Goal: Task Accomplishment & Management: Manage account settings

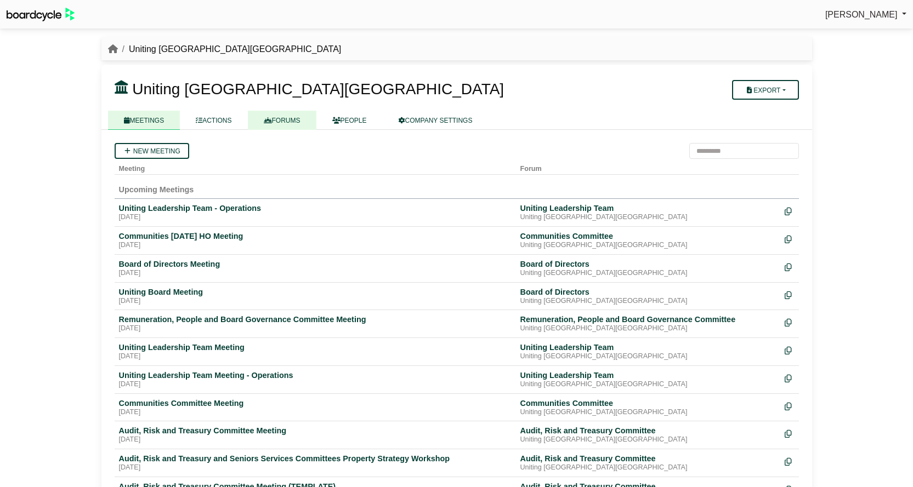
click at [297, 113] on link "FORUMS" at bounding box center [282, 120] width 69 height 19
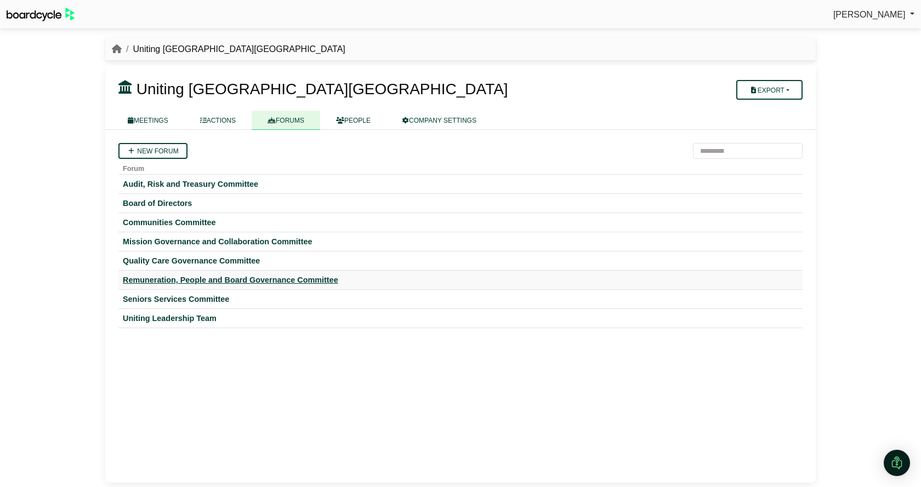
click at [186, 278] on div "Remuneration, People and Board Governance Committee" at bounding box center [460, 280] width 675 height 10
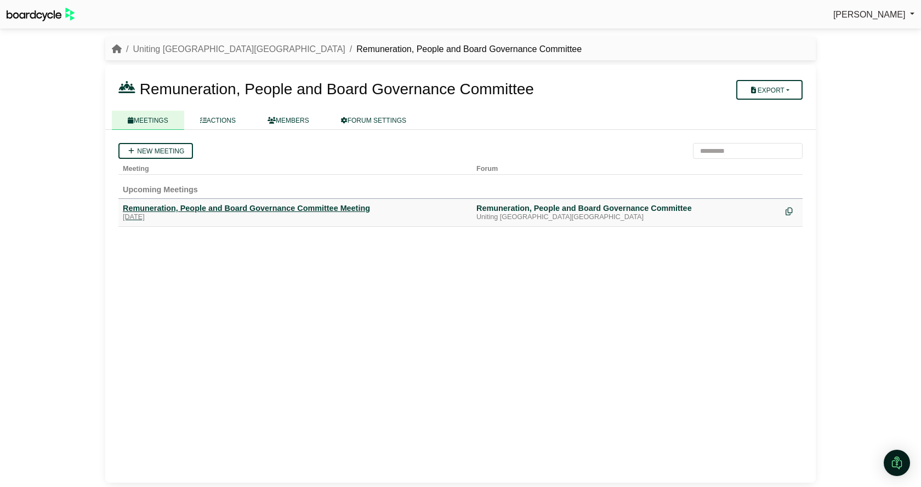
click at [204, 208] on div "Remuneration, People and Board Governance Committee Meeting" at bounding box center [295, 208] width 345 height 10
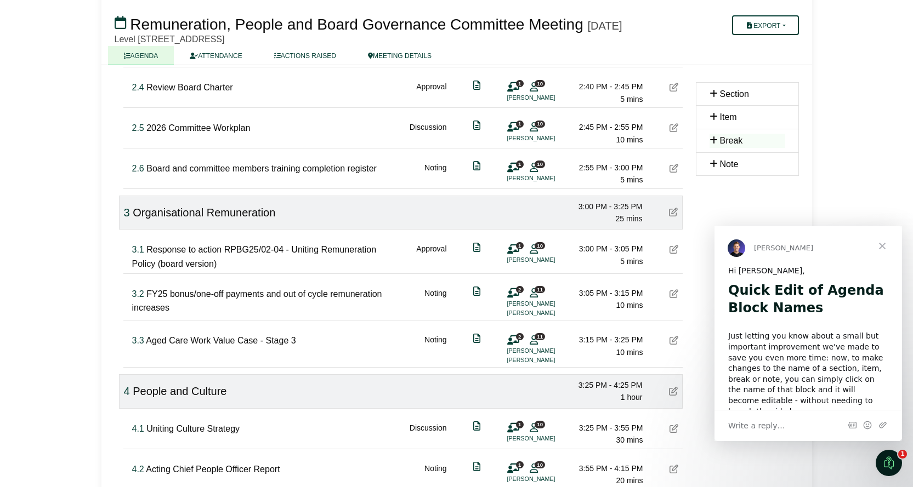
scroll to position [493, 0]
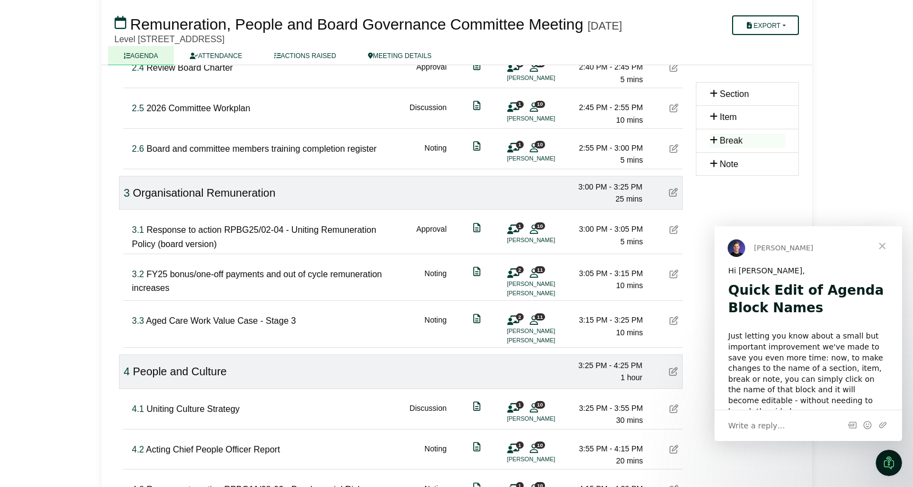
click at [882, 242] on span "Close" at bounding box center [881, 245] width 39 height 39
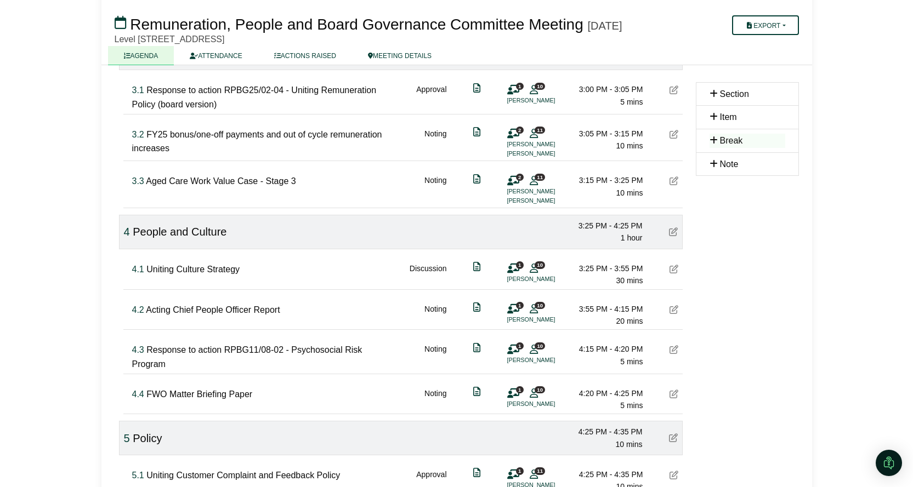
scroll to position [658, 0]
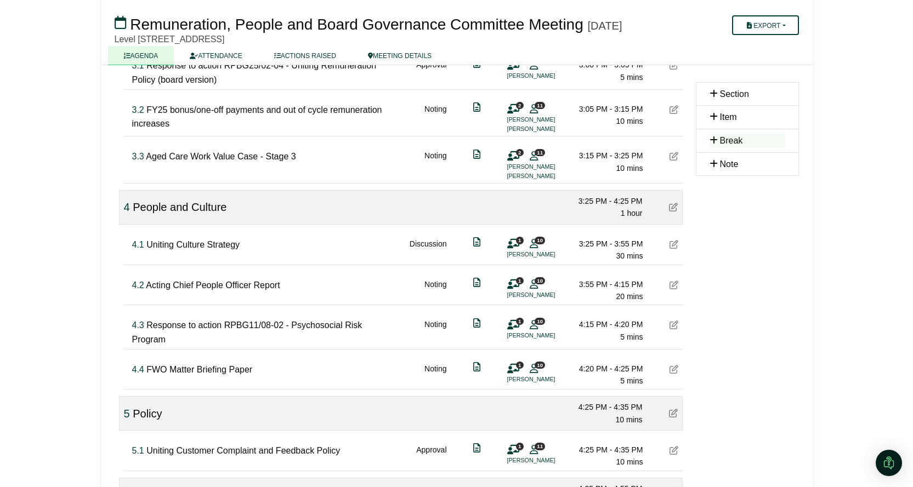
click at [194, 368] on span "FWO Matter Briefing Paper" at bounding box center [199, 369] width 106 height 9
click at [190, 376] on input "**********" at bounding box center [199, 373] width 106 height 16
type input "**********"
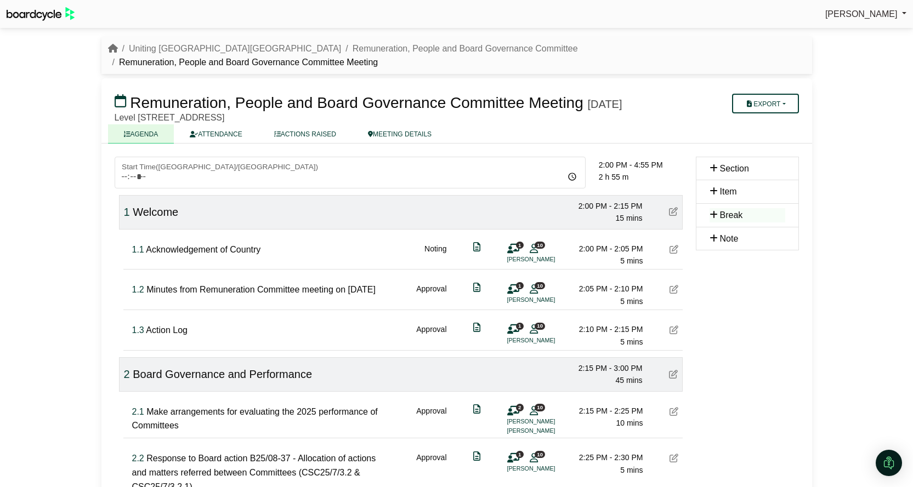
scroll to position [0, 0]
click at [774, 94] on button "Export" at bounding box center [765, 104] width 66 height 20
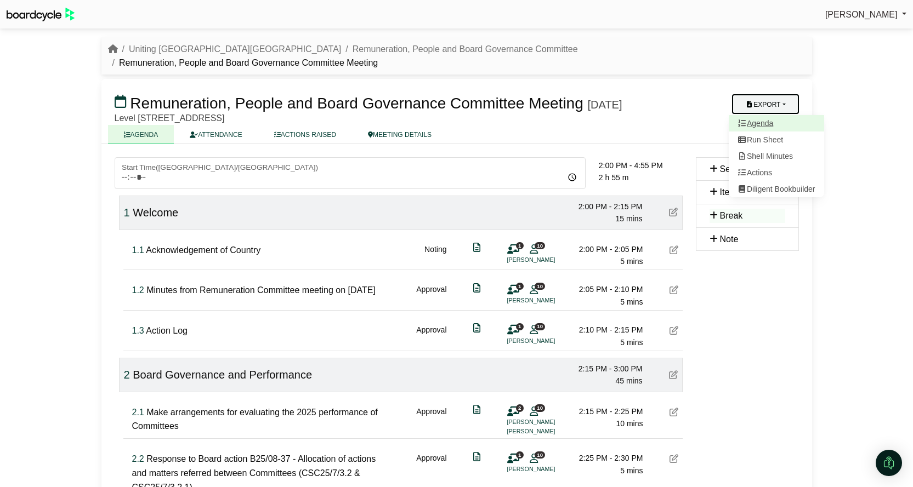
click at [766, 115] on link "Agenda" at bounding box center [776, 123] width 95 height 16
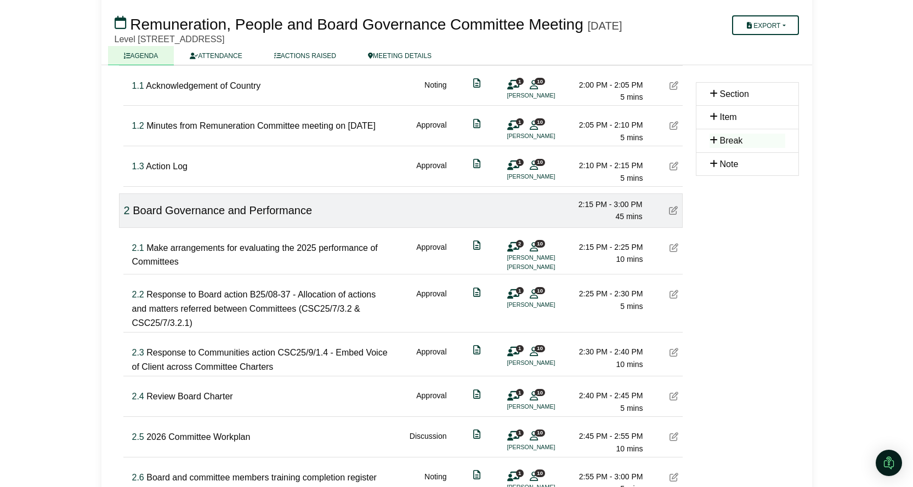
scroll to position [219, 0]
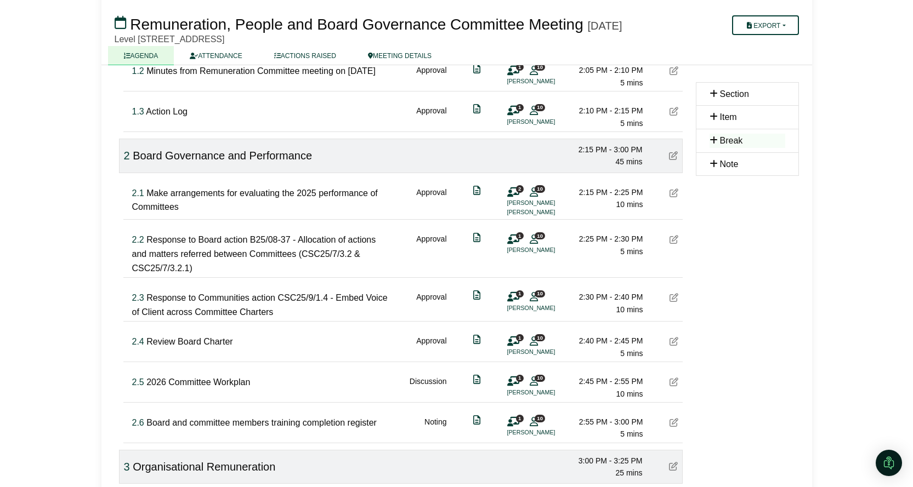
click at [183, 247] on span "Response to Board action B25/08-37 - Allocation of actions and matters referred…" at bounding box center [254, 253] width 244 height 37
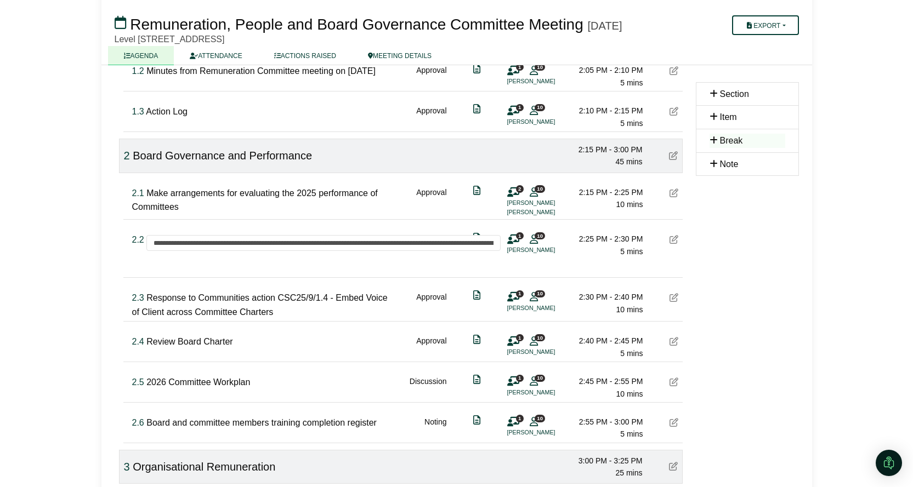
scroll to position [0, 52]
click at [183, 247] on input "**********" at bounding box center [330, 243] width 369 height 16
